Goal: Find specific page/section: Find specific page/section

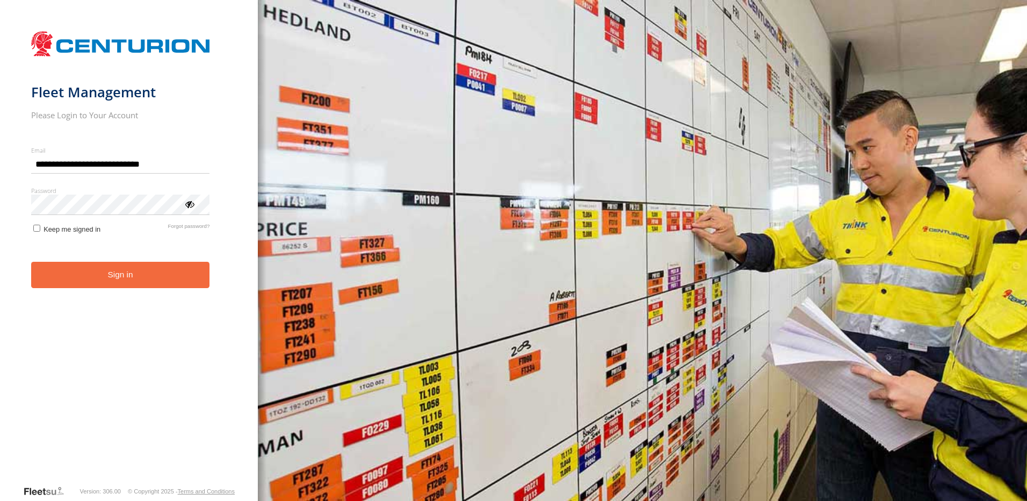
click at [144, 278] on button "Sign in" at bounding box center [120, 275] width 179 height 26
click at [144, 272] on button "Sign in" at bounding box center [120, 275] width 179 height 26
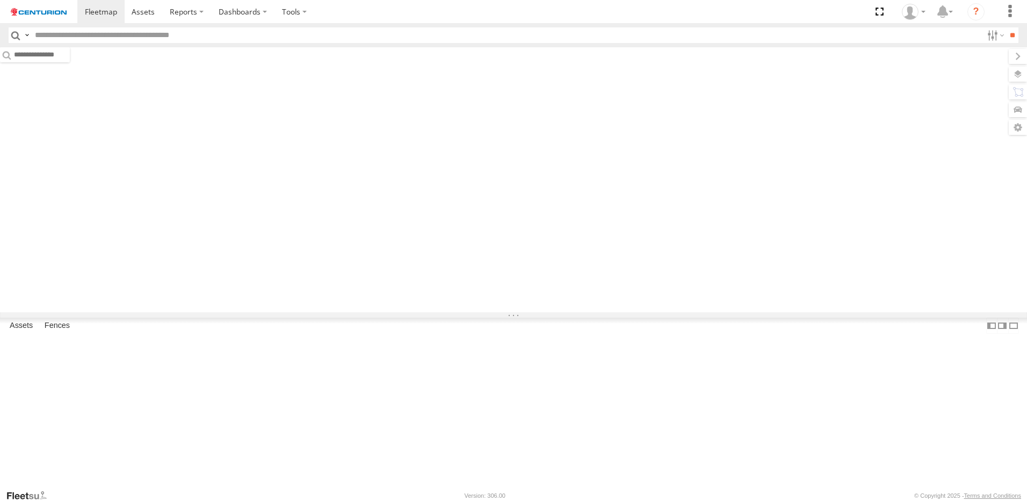
click at [125, 37] on input "text" at bounding box center [507, 35] width 952 height 16
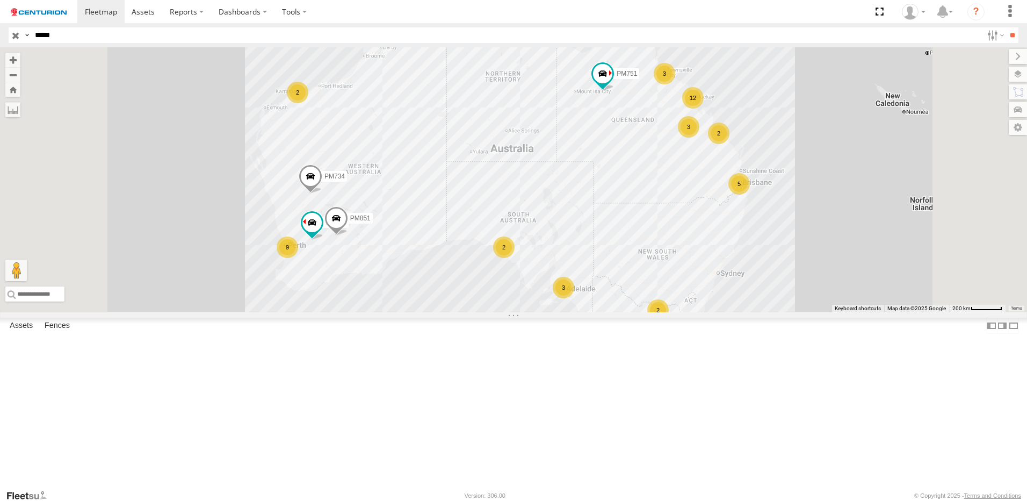
type input "*****"
click at [1006, 27] on input "**" at bounding box center [1012, 35] width 12 height 16
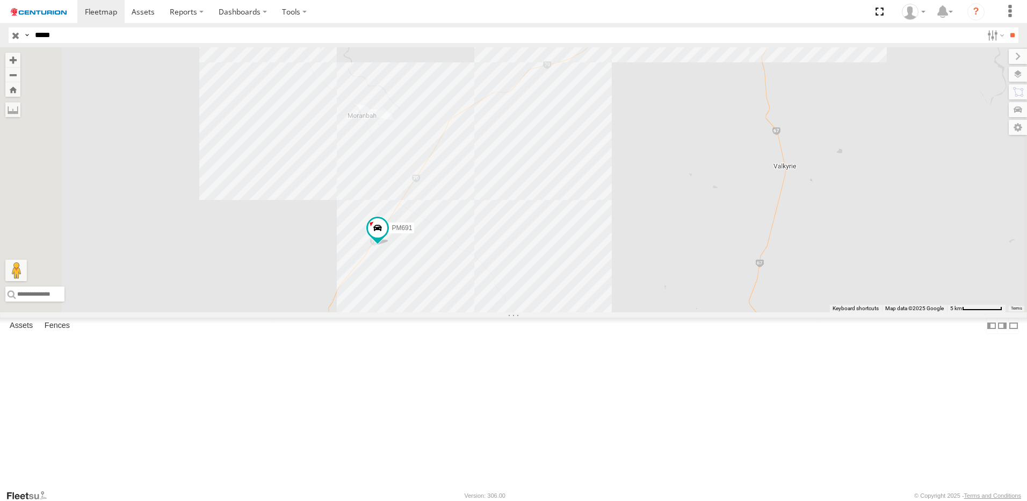
drag, startPoint x: 502, startPoint y: 375, endPoint x: 524, endPoint y: 234, distance: 143.0
click at [520, 214] on div "PM691" at bounding box center [513, 179] width 1027 height 265
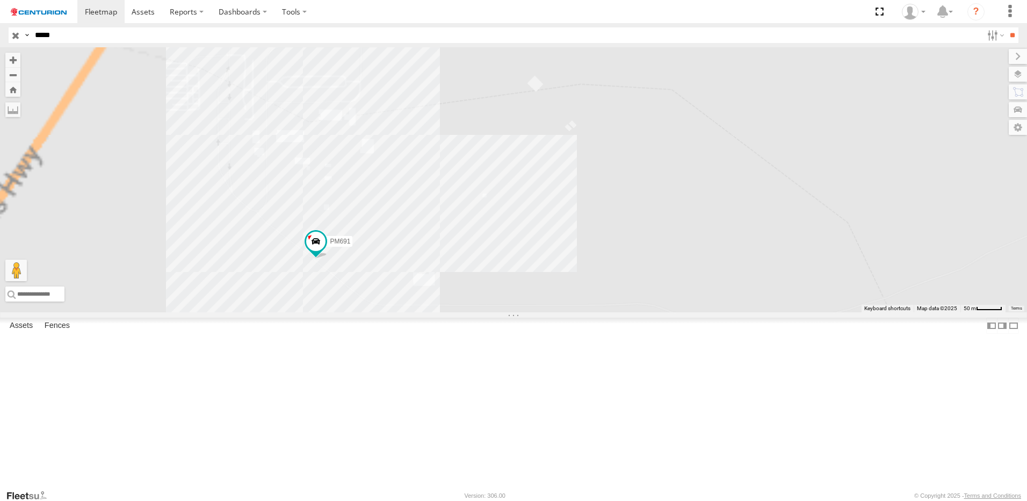
drag, startPoint x: 497, startPoint y: 234, endPoint x: 480, endPoint y: 119, distance: 115.6
click at [621, 240] on div "PM691" at bounding box center [513, 179] width 1027 height 265
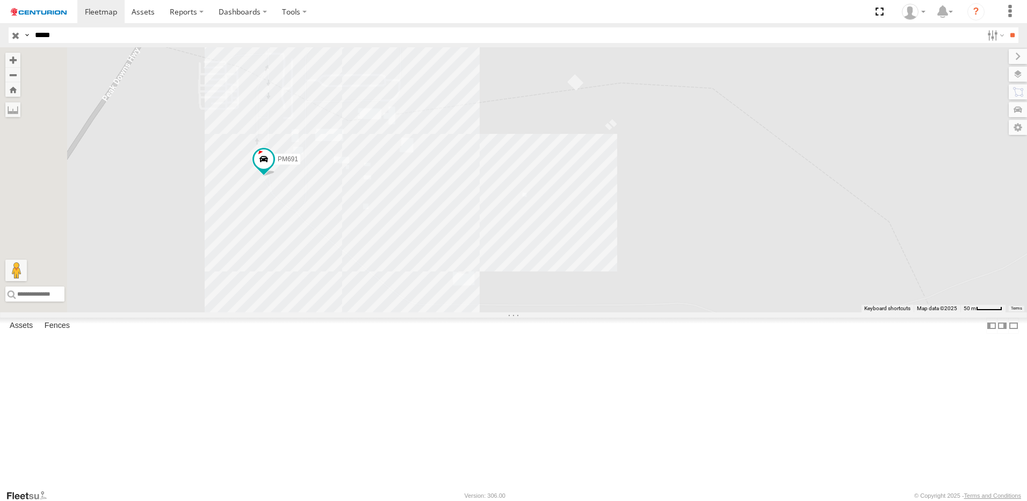
click at [469, 225] on div "PM691" at bounding box center [513, 179] width 1027 height 265
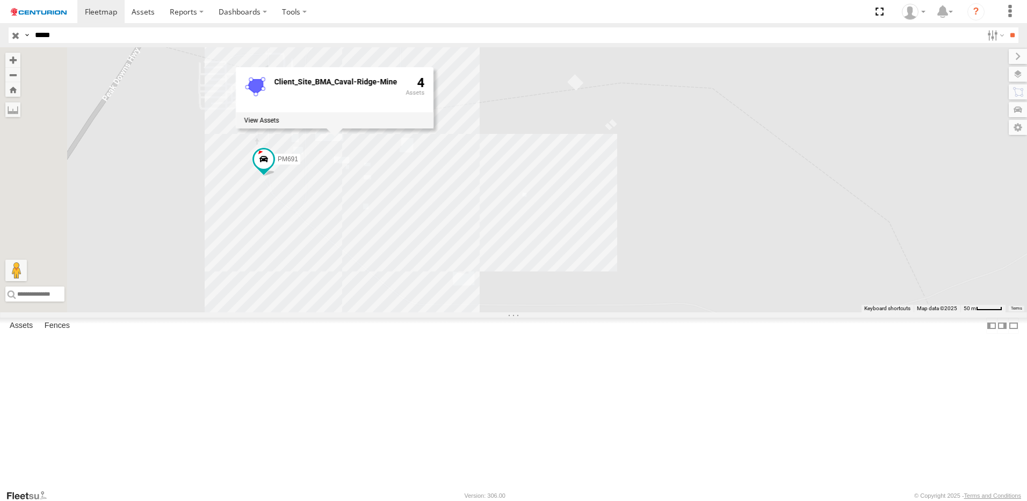
drag, startPoint x: 469, startPoint y: 225, endPoint x: 441, endPoint y: 275, distance: 57.7
click at [447, 273] on div "PM691 Client_Site_BMA_Caval-Ridge-Mine 4" at bounding box center [513, 179] width 1027 height 265
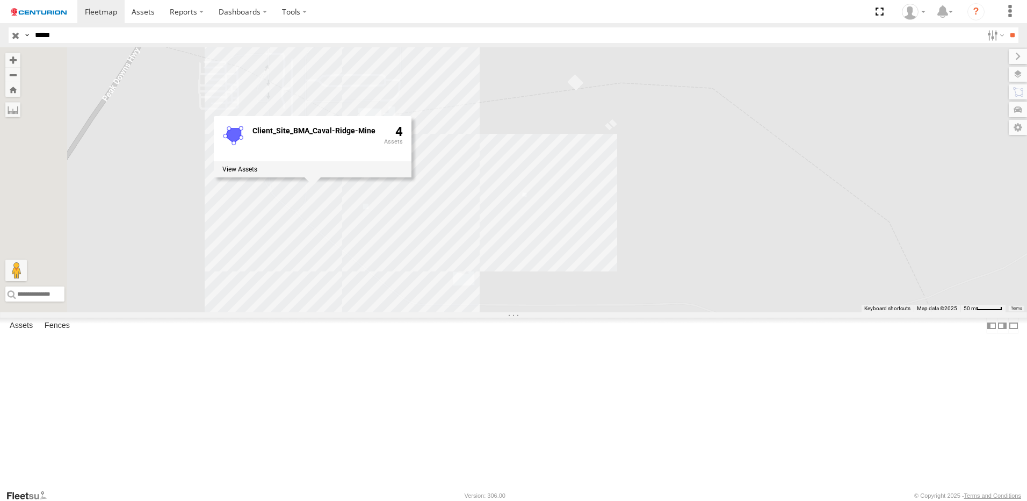
click at [541, 283] on div "PM691 Client_Site_BMA_Caval-Ridge-Mine 4" at bounding box center [513, 179] width 1027 height 265
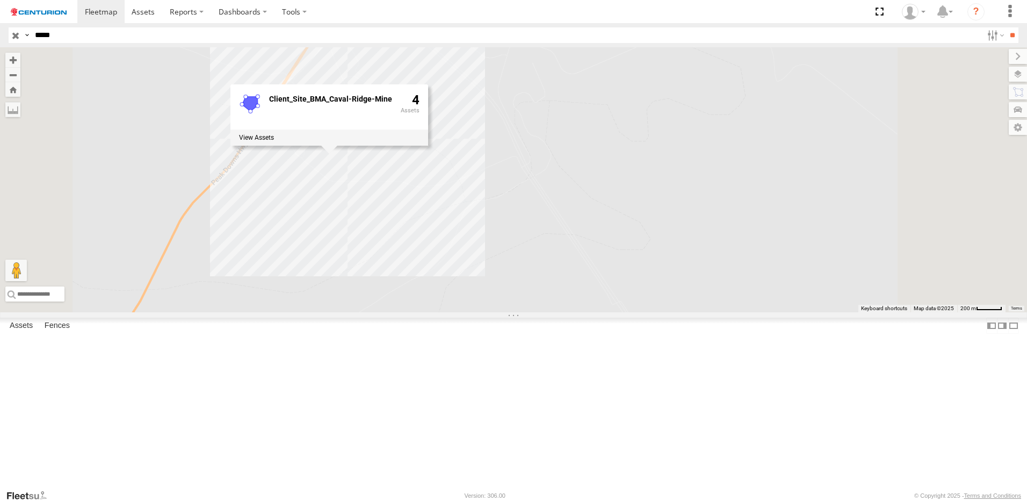
click at [432, 263] on div "PM691 Client_Site_BMA_Caval-Ridge-Mine 4" at bounding box center [513, 179] width 1027 height 265
click at [506, 285] on div "PM691 Client_Site_BMA_Caval-Ridge-Mine 4" at bounding box center [513, 179] width 1027 height 265
